Goal: Task Accomplishment & Management: Use online tool/utility

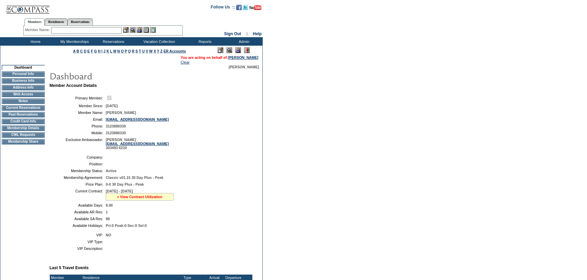
click at [137, 197] on link "» View Contract Utilization" at bounding box center [139, 197] width 45 height 4
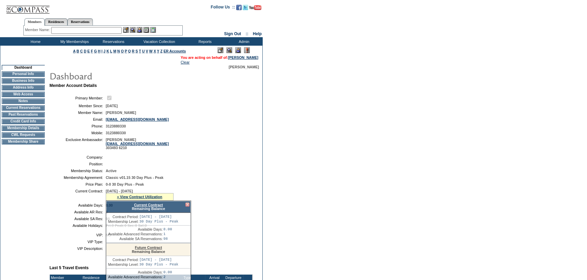
click at [147, 206] on link "Current Contract" at bounding box center [148, 205] width 29 height 4
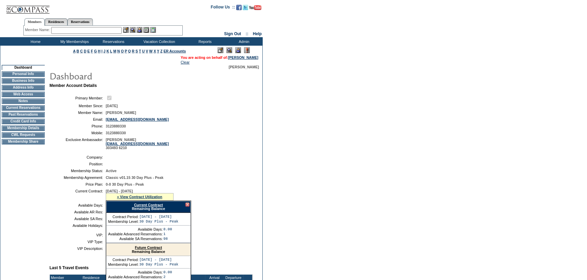
drag, startPoint x: 37, startPoint y: 137, endPoint x: 43, endPoint y: 115, distance: 22.8
click at [37, 137] on td "CWL Requests" at bounding box center [23, 134] width 43 height 5
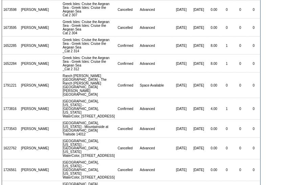
scroll to position [221, 0]
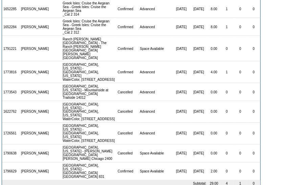
click at [241, 144] on td "0" at bounding box center [241, 153] width 14 height 18
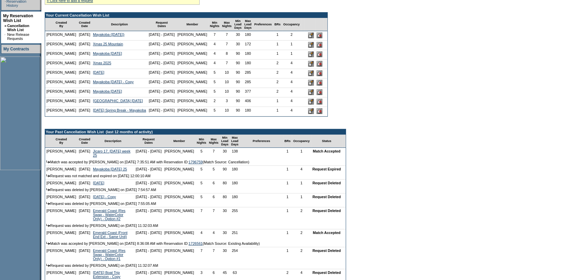
scroll to position [185, 0]
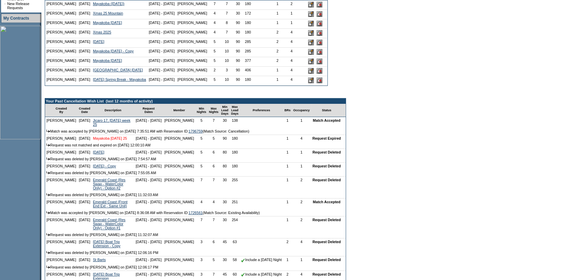
click at [98, 141] on link "Mayakoba [DATE] 25" at bounding box center [110, 138] width 34 height 4
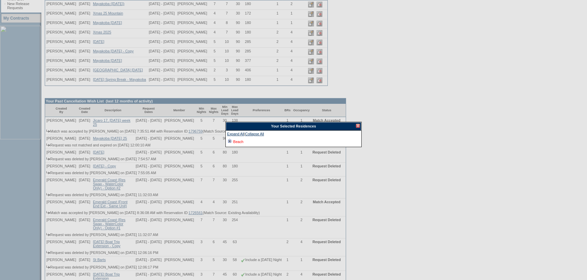
click at [237, 142] on link "Beach" at bounding box center [238, 142] width 10 height 4
click at [255, 147] on link "[GEOGRAPHIC_DATA], [GEOGRAPHIC_DATA] - Rosewood Mayakoba" at bounding box center [295, 149] width 115 height 4
click at [356, 126] on div at bounding box center [358, 126] width 4 height 4
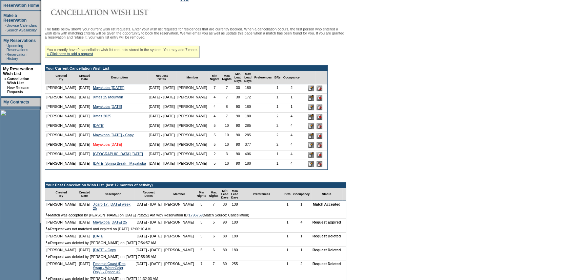
scroll to position [0, 0]
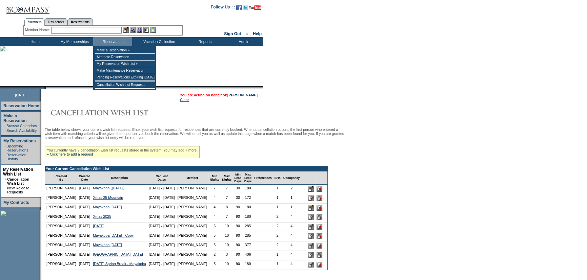
click at [106, 31] on input "text" at bounding box center [86, 30] width 70 height 7
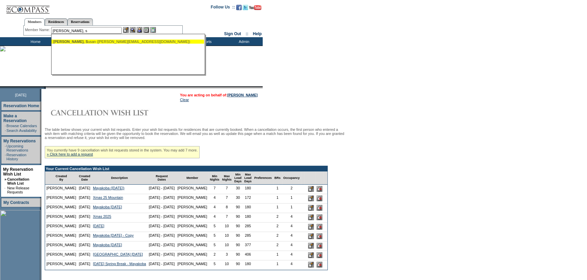
click at [106, 42] on div "[PERSON_NAME], S usan ([PERSON_NAME][EMAIL_ADDRESS][DOMAIN_NAME])" at bounding box center [127, 42] width 149 height 4
type input "[PERSON_NAME] ([PERSON_NAME][EMAIL_ADDRESS][DOMAIN_NAME])"
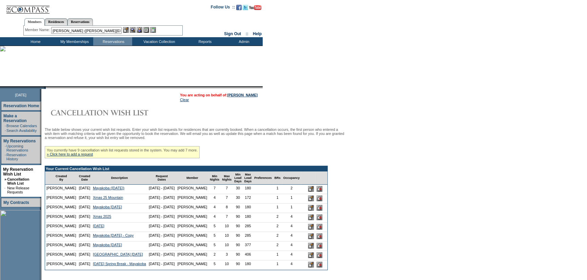
click at [140, 30] on img at bounding box center [139, 30] width 6 height 6
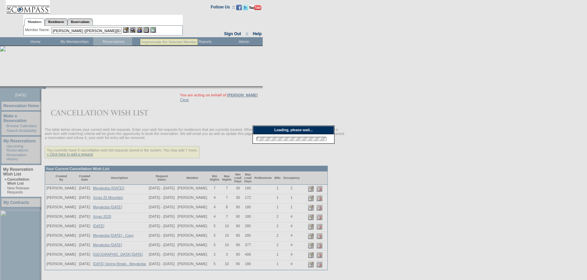
click at [135, 30] on img at bounding box center [133, 30] width 6 height 6
